Goal: Transaction & Acquisition: Purchase product/service

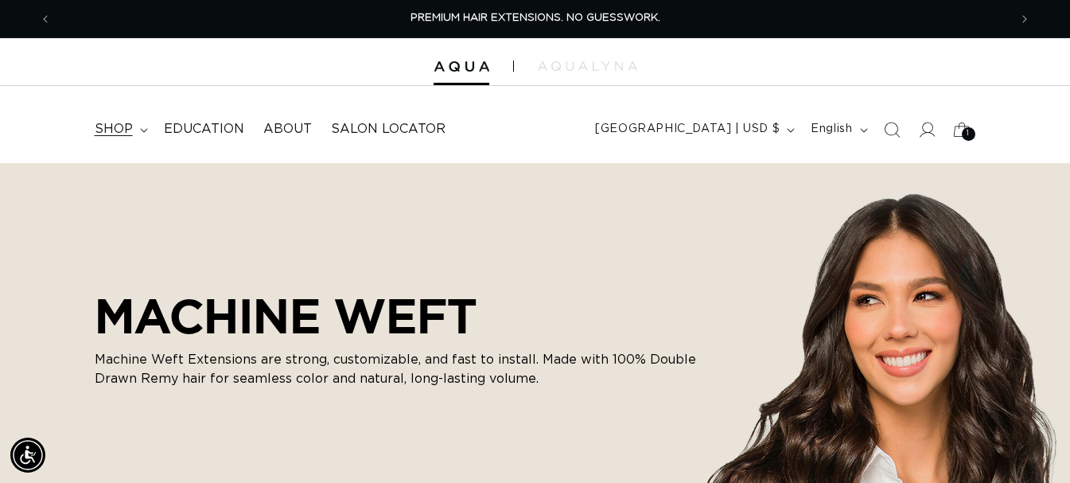
click at [134, 135] on summary "shop" at bounding box center [119, 129] width 69 height 36
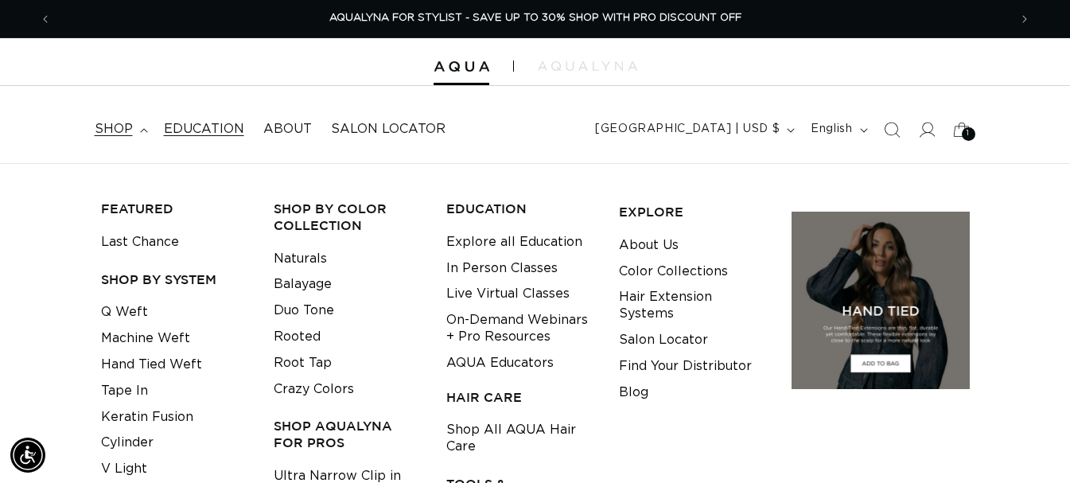
click at [209, 116] on link "Education" at bounding box center [203, 129] width 99 height 36
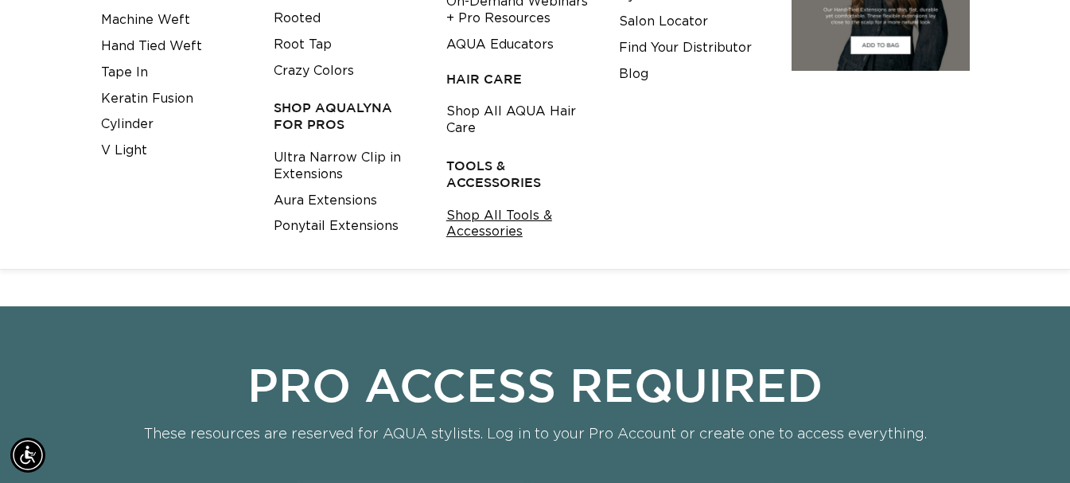
click at [478, 220] on link "Shop All Tools & Accessories" at bounding box center [520, 224] width 148 height 43
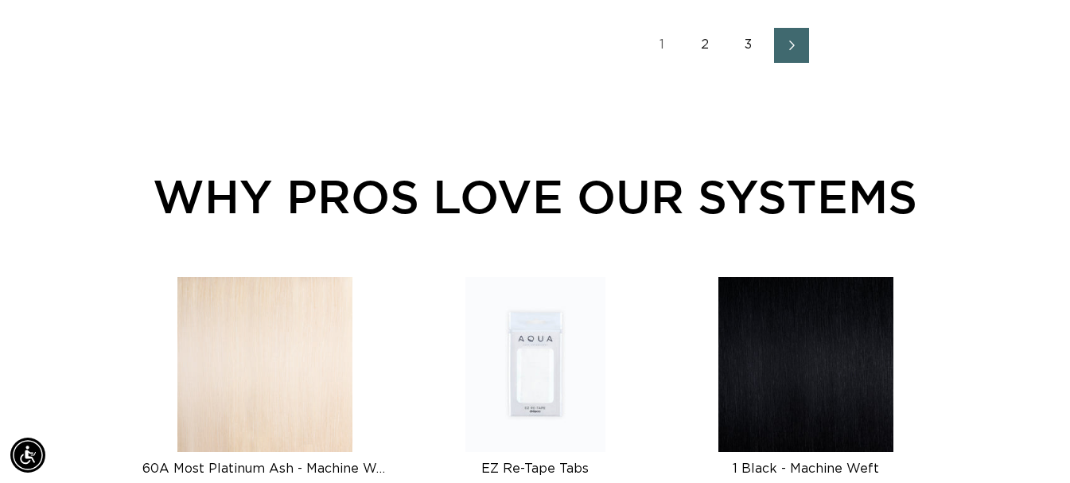
scroll to position [2387, 0]
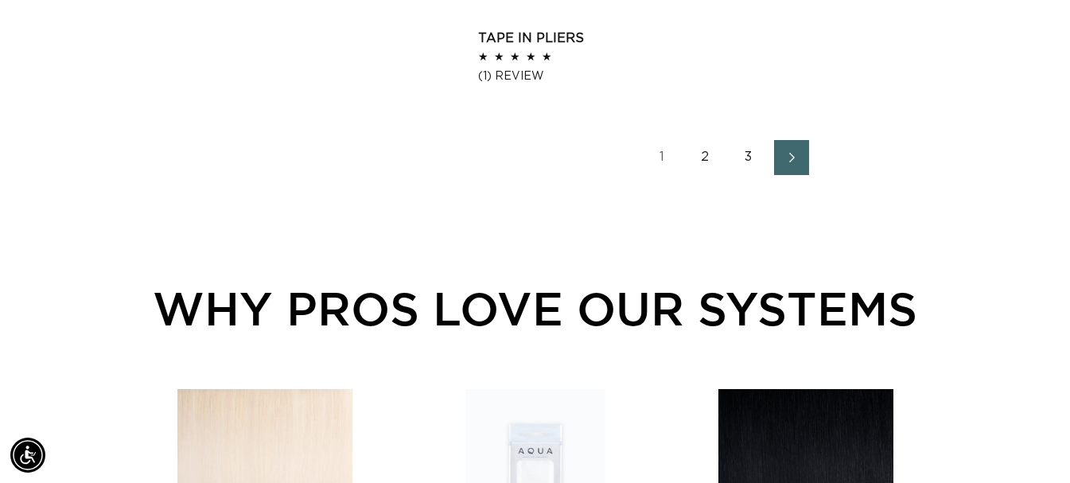
click at [709, 161] on link "2" at bounding box center [705, 157] width 35 height 35
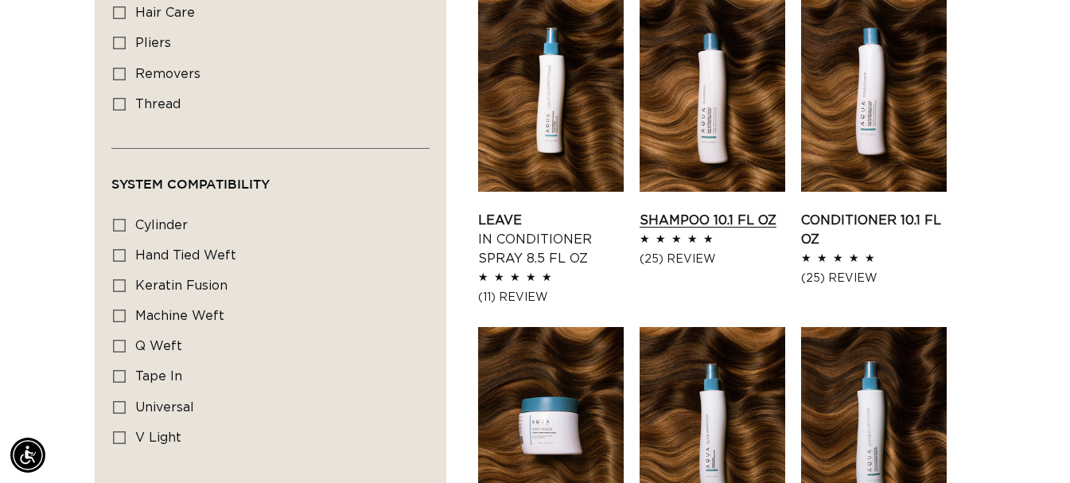
scroll to position [0, 1915]
click at [684, 219] on link "Shampoo 10.1 fl oz" at bounding box center [713, 220] width 146 height 19
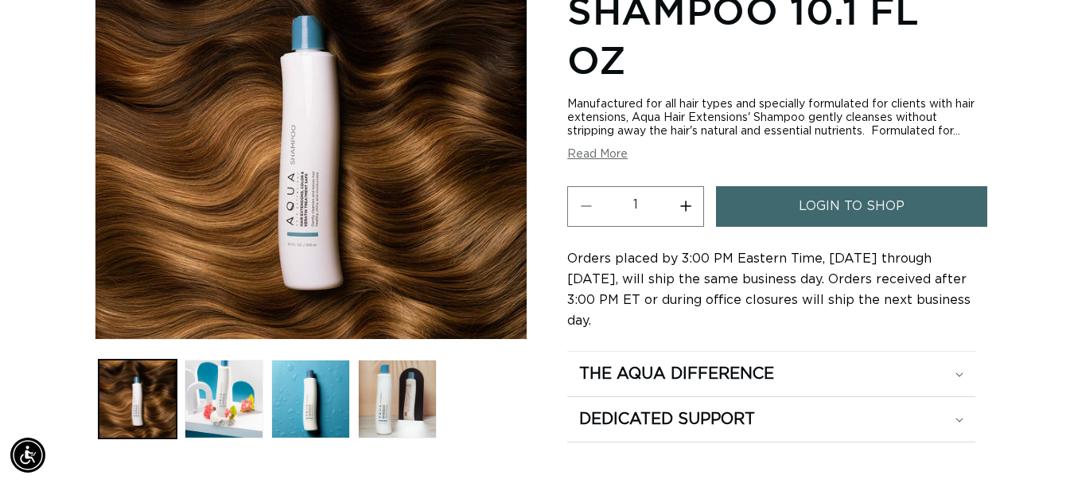
scroll to position [318, 0]
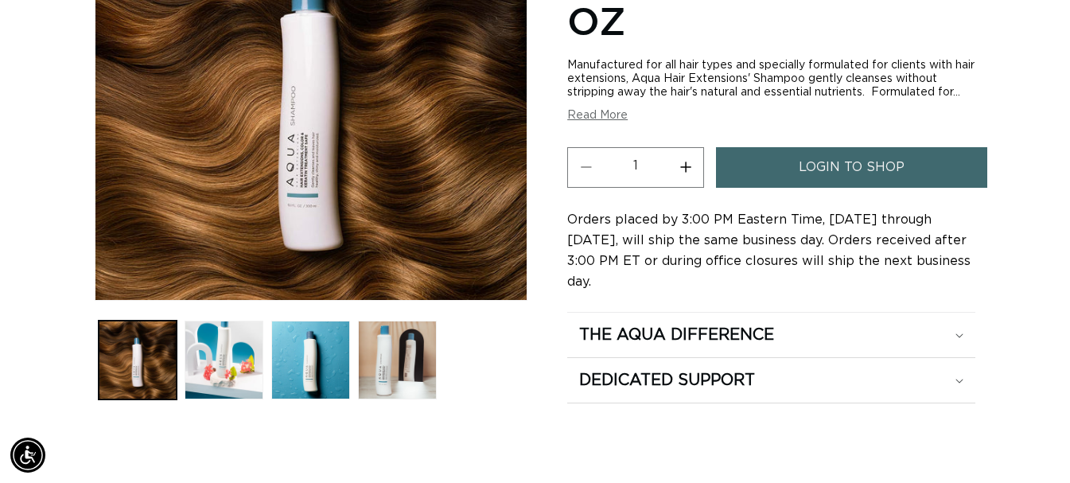
click at [766, 172] on link "login to shop" at bounding box center [851, 167] width 271 height 41
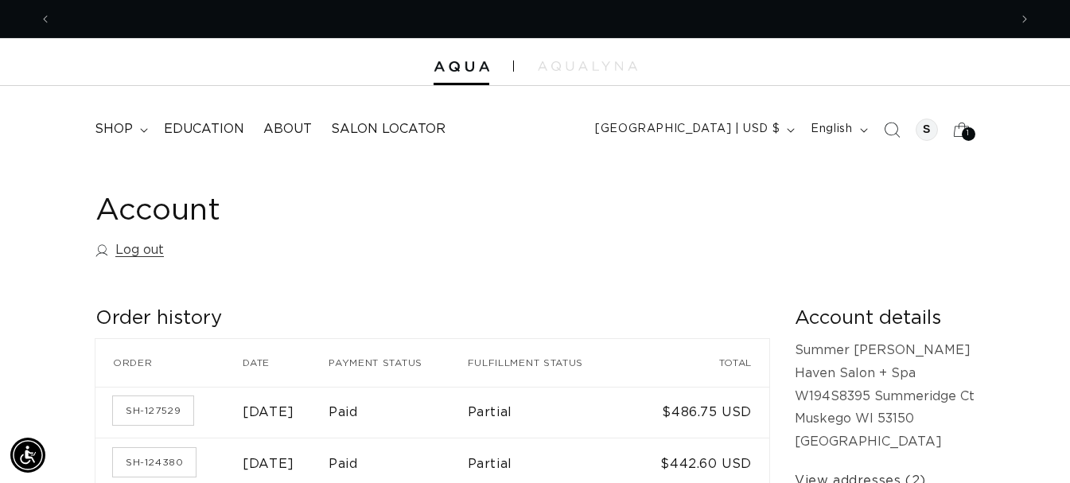
scroll to position [0, 957]
click at [116, 132] on span "shop" at bounding box center [114, 129] width 38 height 17
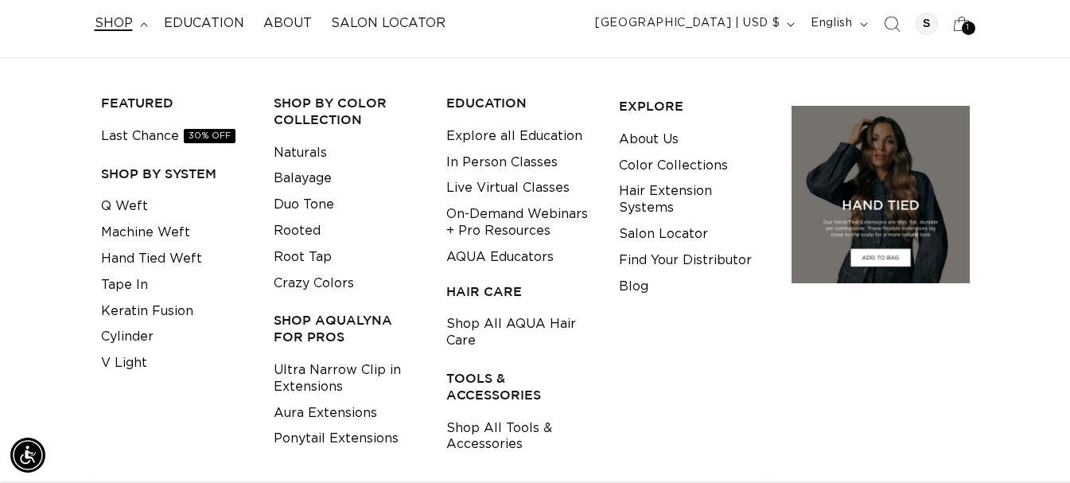
scroll to position [159, 0]
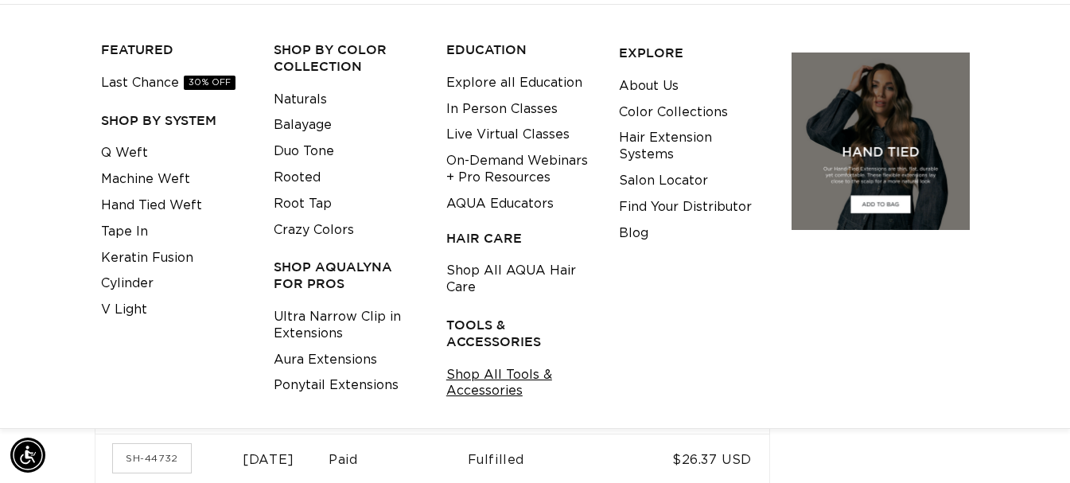
click at [481, 392] on link "Shop All Tools & Accessories" at bounding box center [520, 383] width 148 height 43
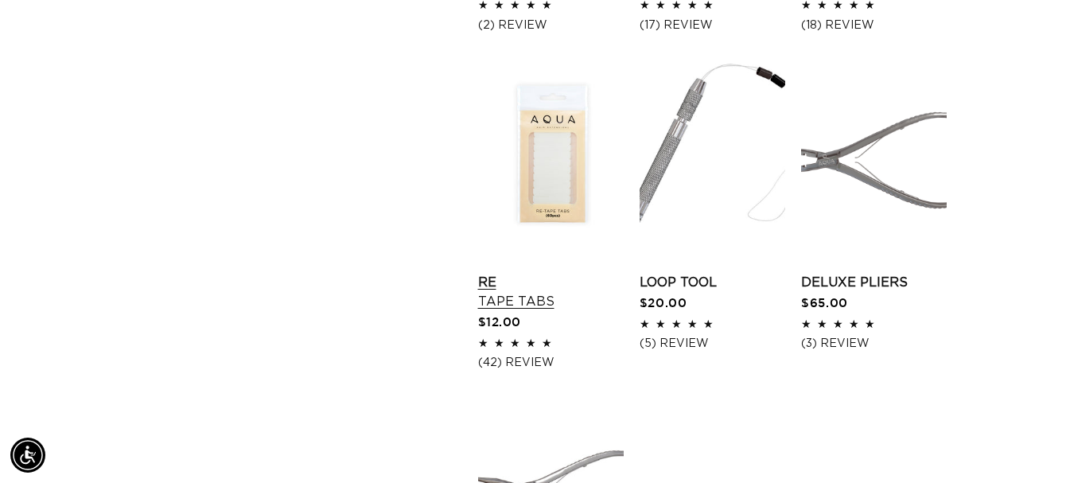
scroll to position [0, 957]
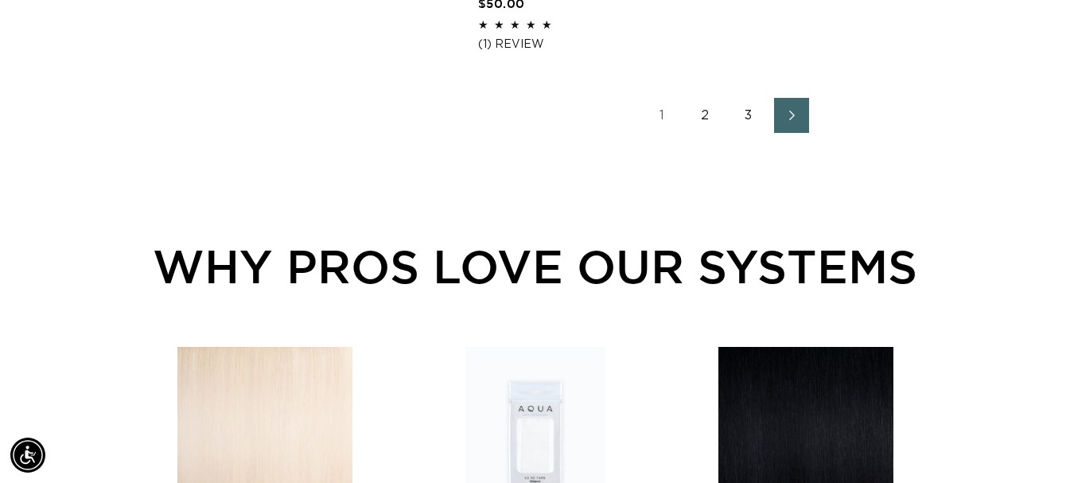
click at [698, 107] on link "2" at bounding box center [705, 115] width 35 height 35
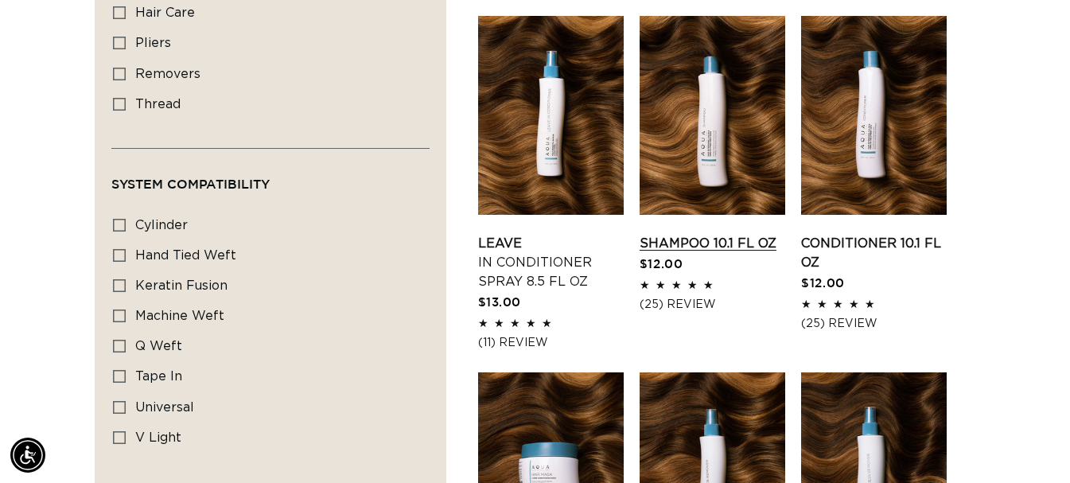
scroll to position [0, 1915]
